Goal: Communication & Community: Connect with others

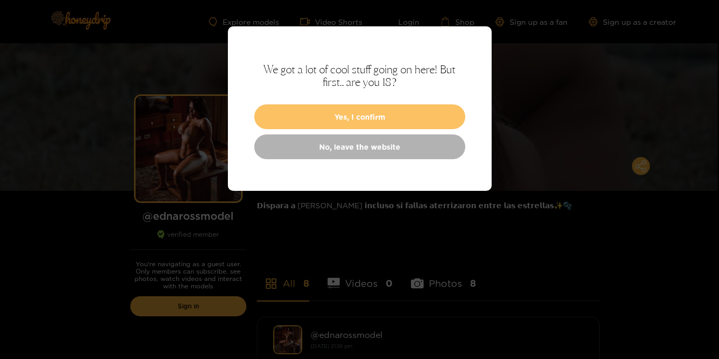
click at [372, 116] on button "Yes, I confirm" at bounding box center [359, 116] width 211 height 25
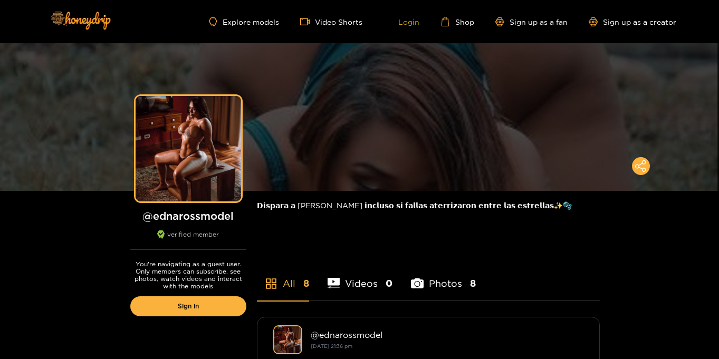
click at [412, 24] on link "Login" at bounding box center [401, 21] width 36 height 9
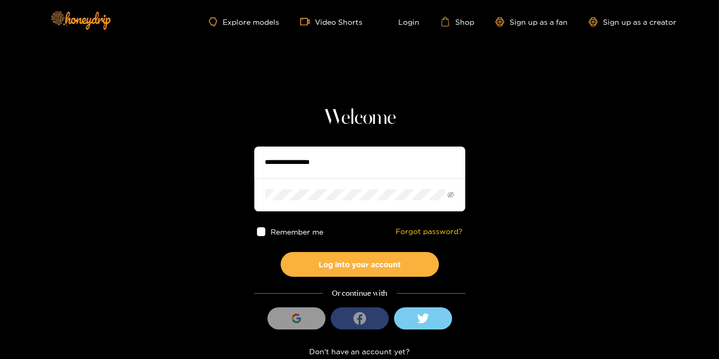
type input "**********"
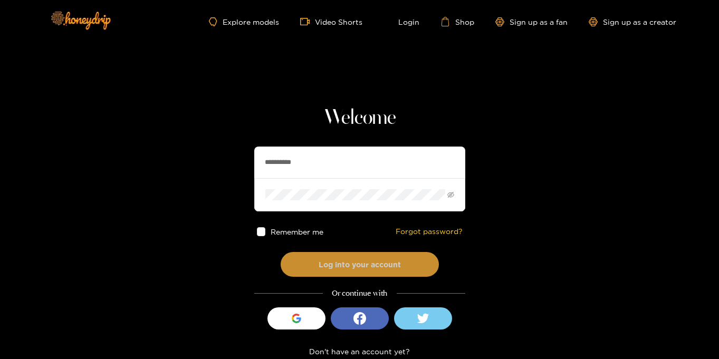
click at [351, 266] on button "Log into your account" at bounding box center [360, 264] width 158 height 25
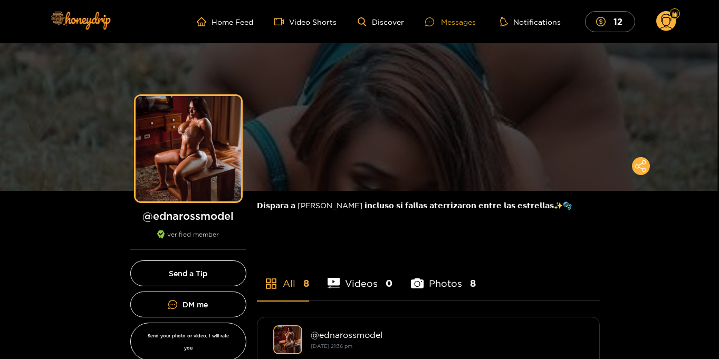
click at [452, 21] on div "Messages" at bounding box center [450, 22] width 51 height 12
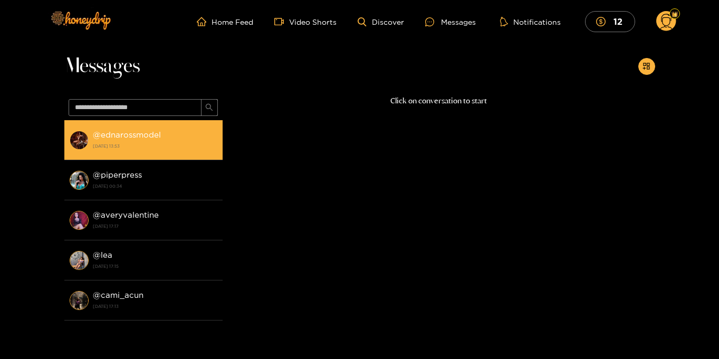
click at [95, 141] on strong "17 August 2025 13:53" at bounding box center [155, 145] width 124 height 9
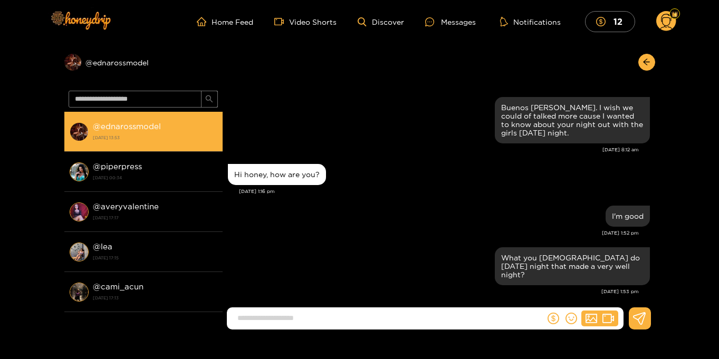
scroll to position [1080, 0]
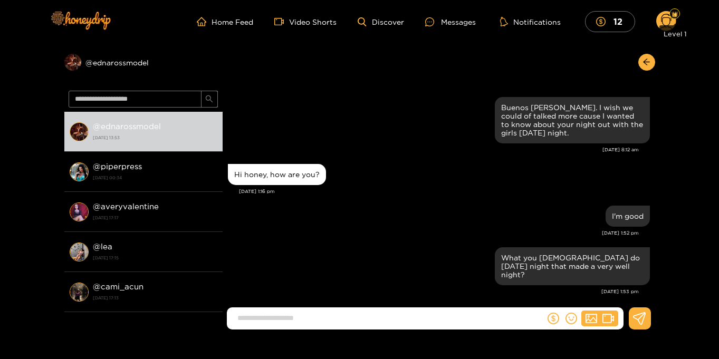
click at [667, 24] on div "Level 1" at bounding box center [675, 31] width 32 height 21
click at [666, 23] on circle at bounding box center [666, 21] width 20 height 20
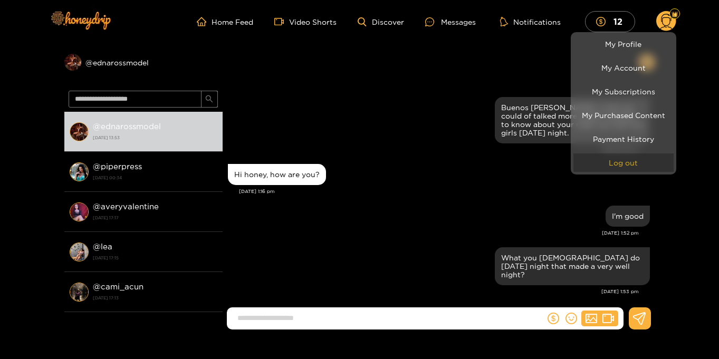
click at [638, 160] on button "Log out" at bounding box center [623, 162] width 100 height 18
